Goal: Navigation & Orientation: Go to known website

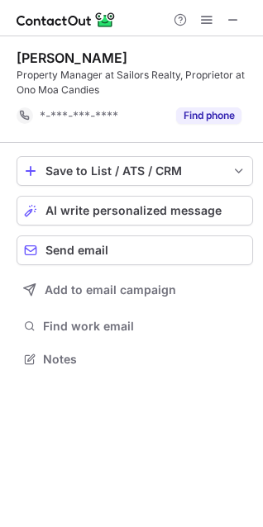
scroll to position [347, 263]
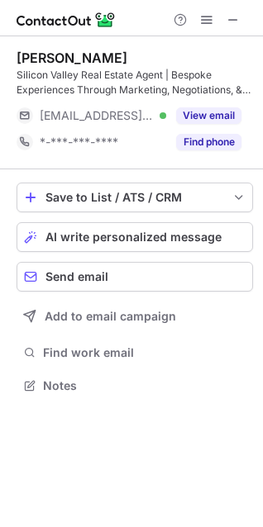
scroll to position [374, 263]
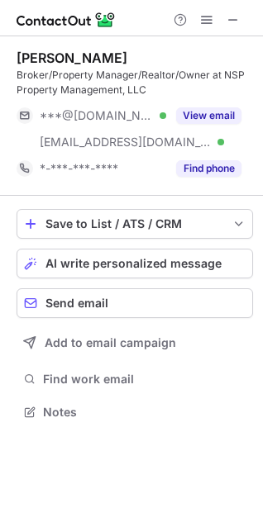
scroll to position [400, 263]
